Goal: Information Seeking & Learning: Learn about a topic

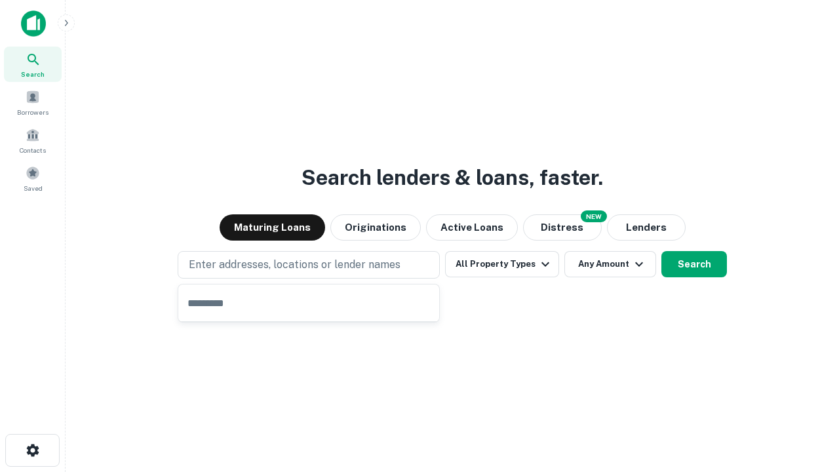
type input "**********"
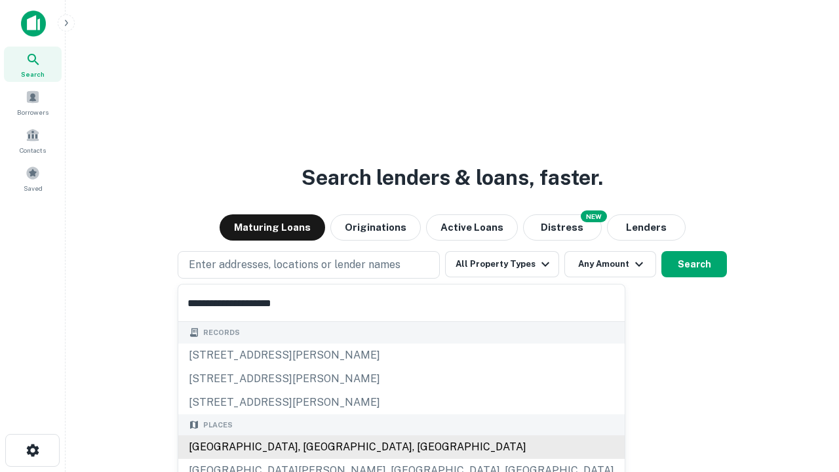
click at [313, 447] on div "[GEOGRAPHIC_DATA], [GEOGRAPHIC_DATA], [GEOGRAPHIC_DATA]" at bounding box center [401, 447] width 446 height 24
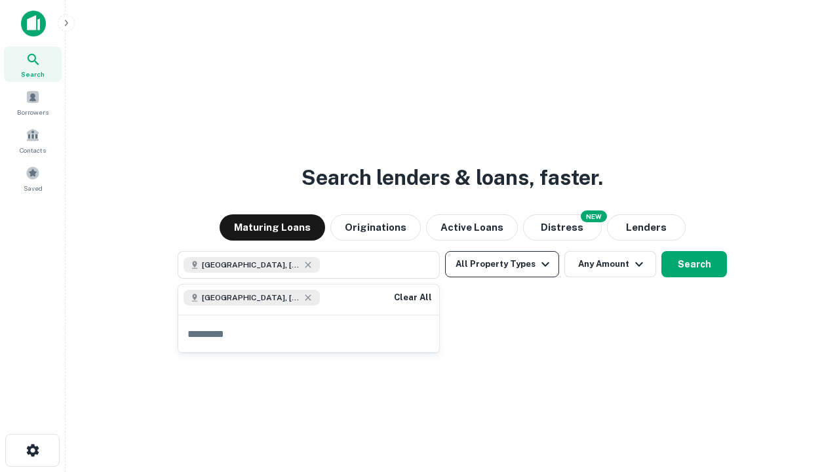
click at [502, 264] on button "All Property Types" at bounding box center [502, 264] width 114 height 26
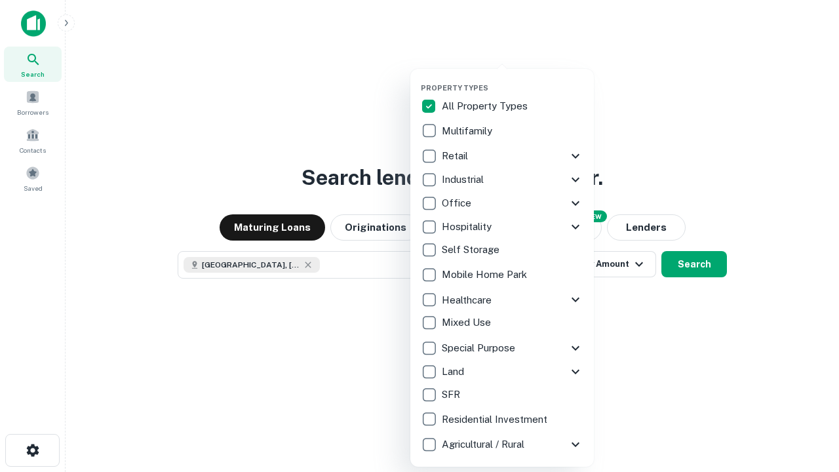
click at [513, 79] on button "button" at bounding box center [513, 79] width 184 height 1
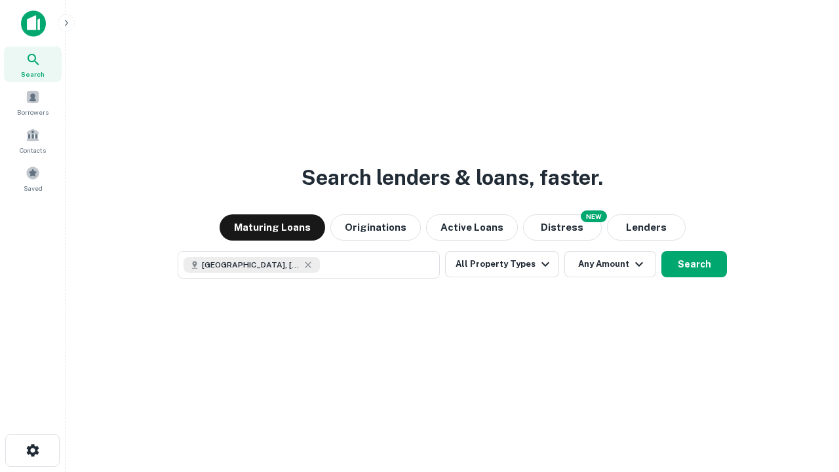
scroll to position [21, 0]
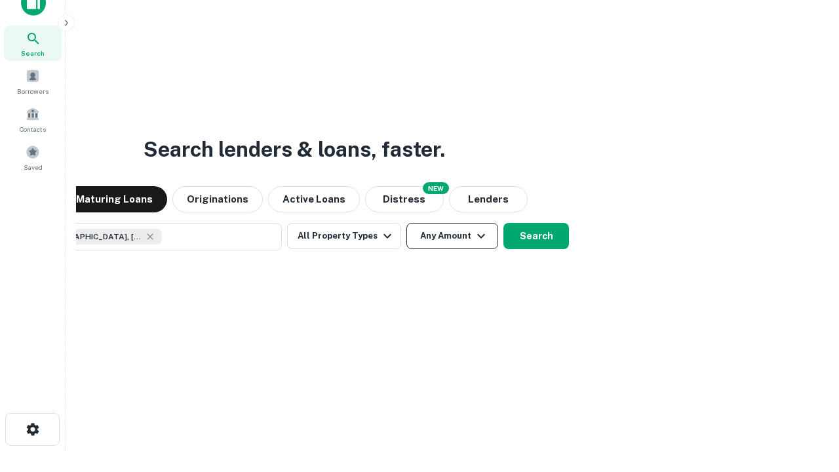
click at [406, 223] on button "Any Amount" at bounding box center [452, 236] width 92 height 26
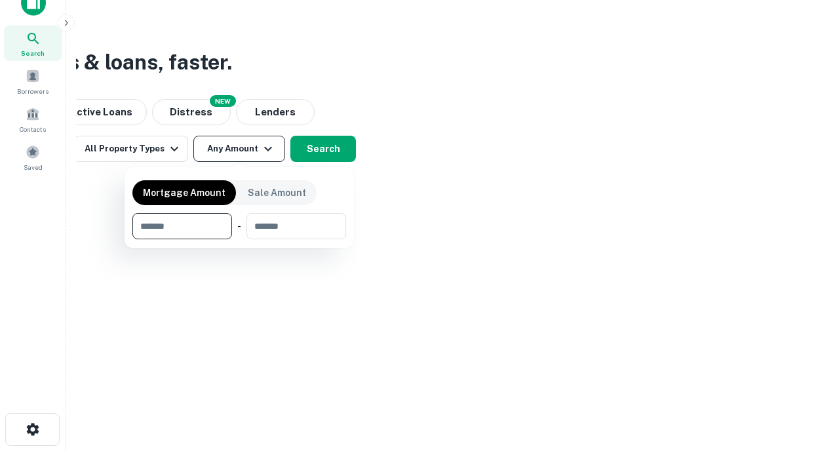
type input "*******"
click at [239, 239] on button "button" at bounding box center [239, 239] width 214 height 1
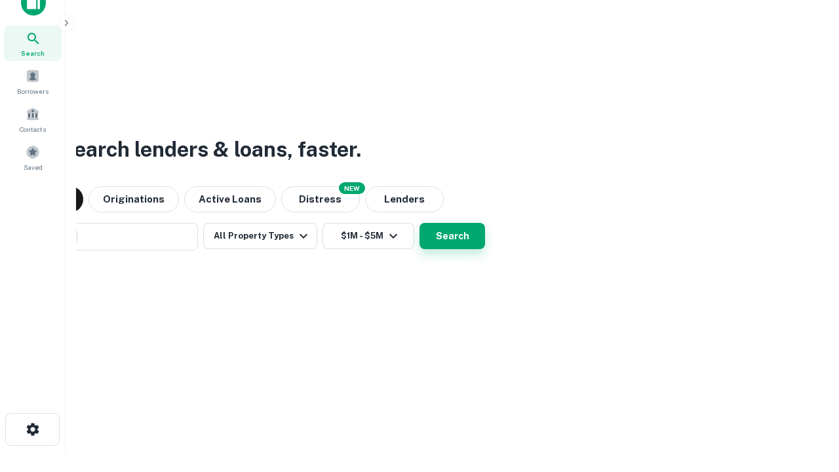
click at [420, 223] on button "Search" at bounding box center [453, 236] width 66 height 26
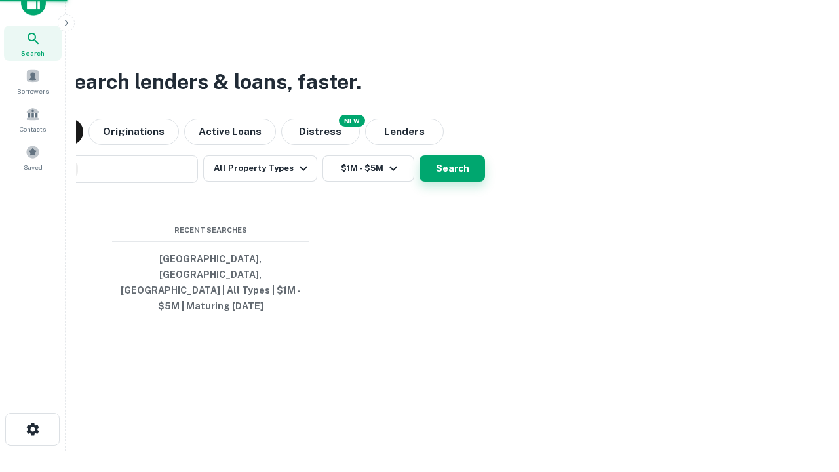
scroll to position [43, 371]
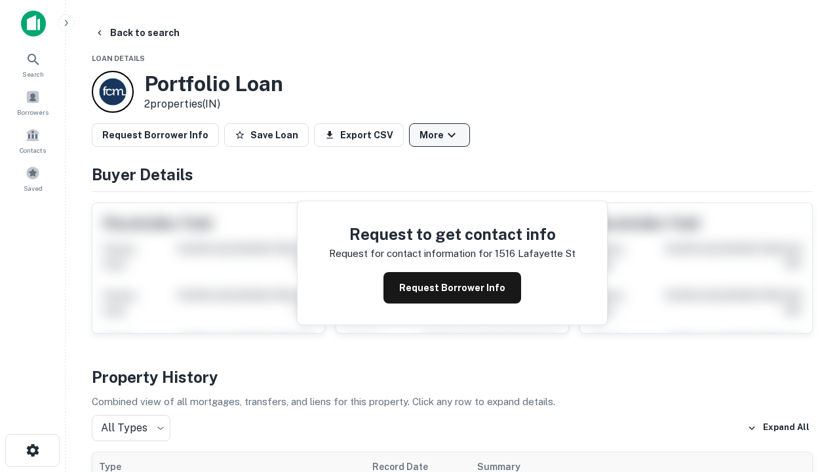
click at [439, 135] on button "More" at bounding box center [439, 135] width 61 height 24
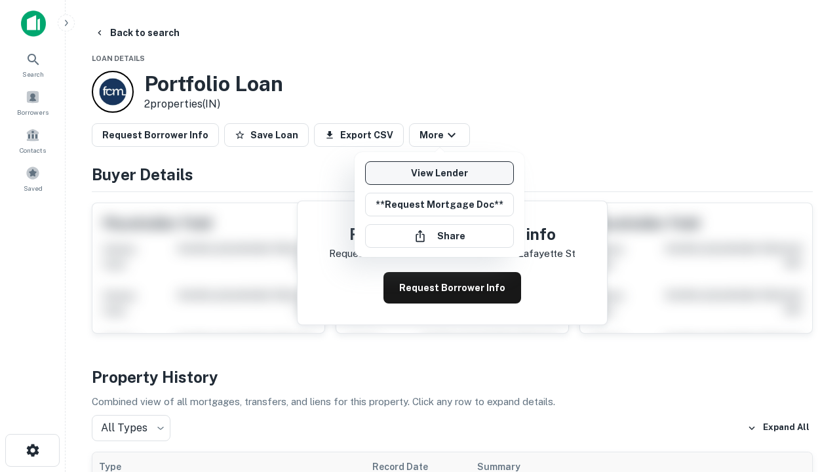
click at [439, 173] on link "View Lender" at bounding box center [439, 173] width 149 height 24
